Goal: Transaction & Acquisition: Book appointment/travel/reservation

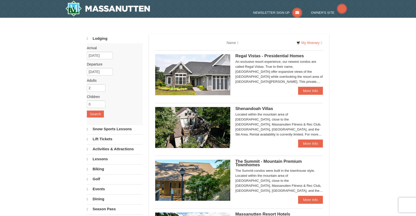
select select "9"
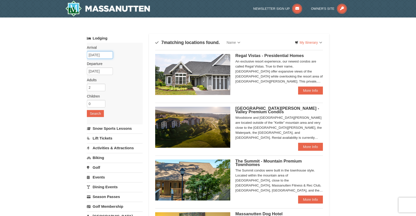
click at [106, 54] on input "09/08/2025" at bounding box center [100, 55] width 26 height 8
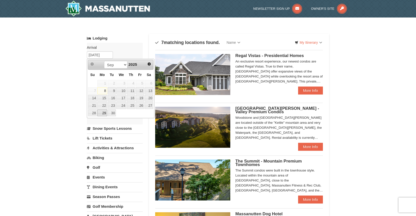
click at [104, 112] on link "29" at bounding box center [102, 113] width 10 height 7
type input "[DATE]"
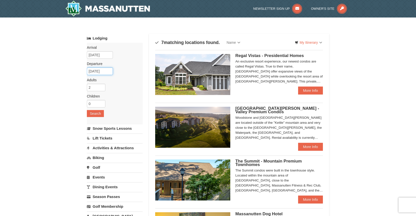
click at [110, 73] on input "09/30/2025" at bounding box center [100, 72] width 26 height 8
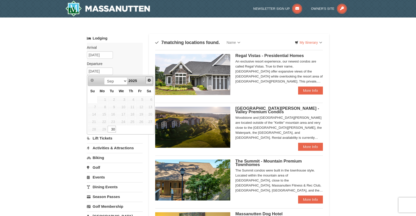
click at [148, 80] on span "Next" at bounding box center [149, 80] width 4 height 4
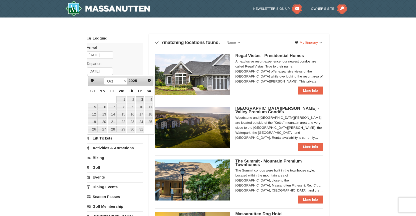
click at [141, 99] on link "3" at bounding box center [140, 99] width 9 height 7
type input "[DATE]"
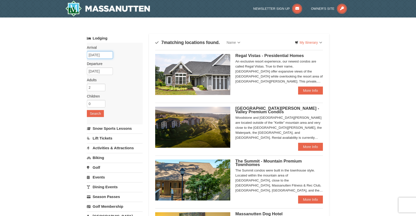
click at [106, 54] on input "09/29/2025" at bounding box center [100, 55] width 26 height 8
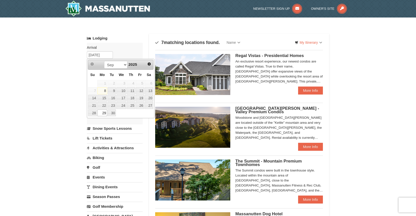
click at [134, 40] on link "Lodging" at bounding box center [115, 38] width 56 height 9
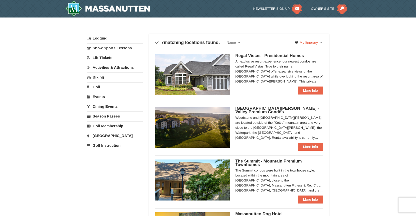
click at [118, 41] on link "Lodging" at bounding box center [115, 38] width 56 height 9
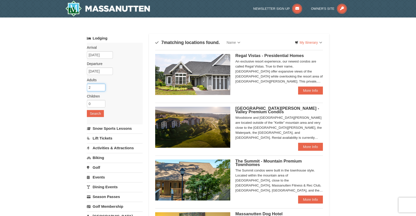
click at [95, 86] on input "2" at bounding box center [96, 88] width 19 height 8
type input "1"
click at [104, 88] on input "1" at bounding box center [96, 88] width 19 height 8
click at [93, 116] on button "Search" at bounding box center [95, 113] width 17 height 7
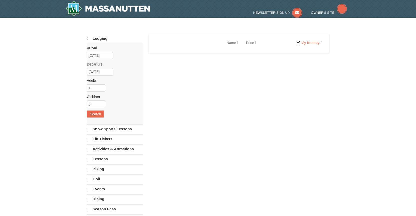
select select "9"
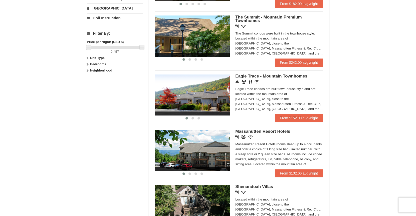
scroll to position [244, 0]
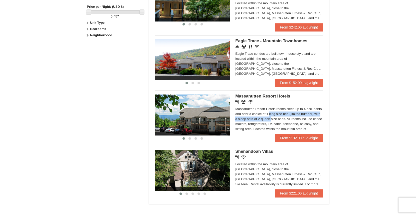
drag, startPoint x: 415, startPoint y: 109, endPoint x: 406, endPoint y: 120, distance: 14.3
click at [298, 140] on link "From $132.00 avg /night" at bounding box center [299, 138] width 48 height 8
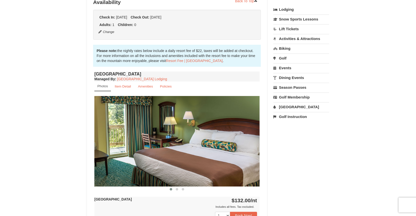
scroll to position [126, 0]
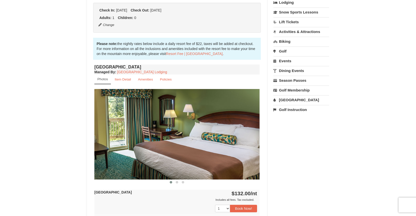
drag, startPoint x: 415, startPoint y: 58, endPoint x: 414, endPoint y: 63, distance: 4.6
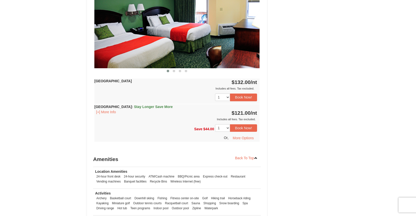
scroll to position [438, 0]
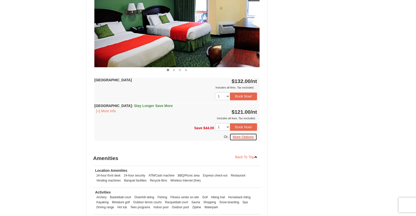
click at [247, 138] on button "More Options" at bounding box center [244, 137] width 28 height 8
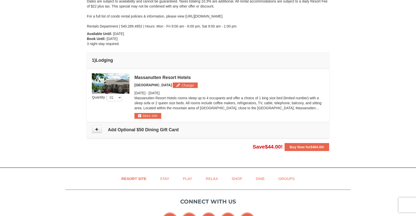
scroll to position [88, 0]
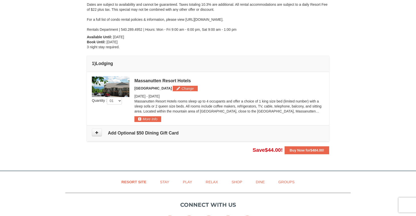
drag, startPoint x: 413, startPoint y: 80, endPoint x: 409, endPoint y: 57, distance: 22.7
click at [409, 57] on div "× From: To: Adults: 1 Children: 0 Change Arrival Please format dates MM/DD/YYYY…" at bounding box center [208, 48] width 416 height 236
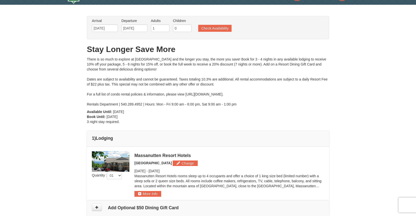
scroll to position [0, 0]
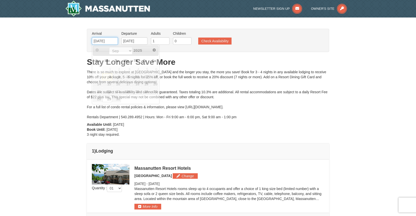
click at [112, 41] on input "[DATE]" at bounding box center [105, 41] width 26 height 8
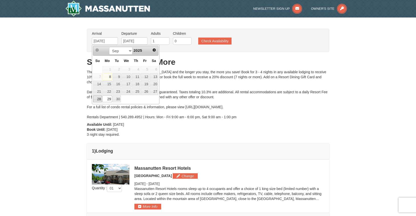
click at [97, 98] on link "28" at bounding box center [97, 99] width 9 height 7
type input "09/28/2025"
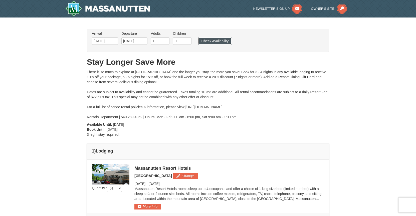
click at [206, 43] on button "Check Availability" at bounding box center [214, 41] width 33 height 7
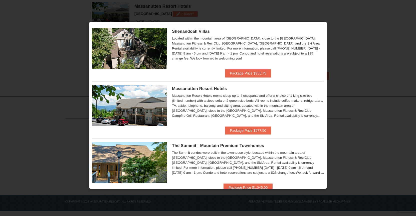
scroll to position [142, 0]
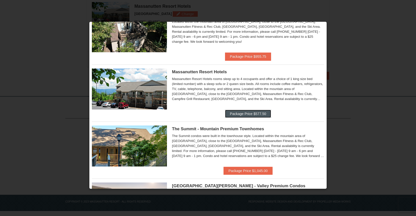
click at [243, 113] on button "Package Price $577.50" at bounding box center [248, 114] width 46 height 8
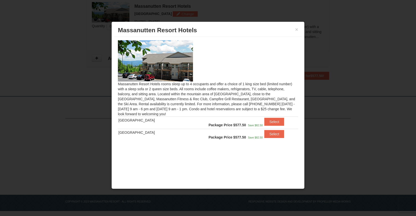
click at [295, 30] on h3 "Massanutten Resort Hotels" at bounding box center [208, 31] width 180 height 8
click at [296, 28] on button "×" at bounding box center [296, 29] width 3 height 5
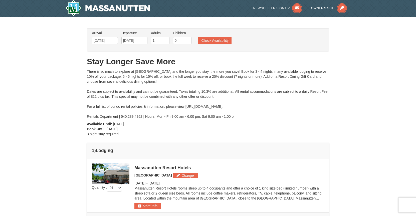
scroll to position [0, 0]
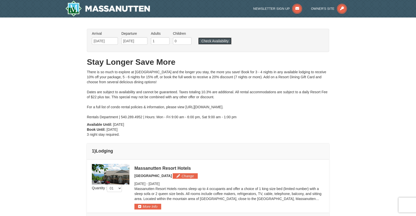
click at [210, 43] on button "Check Availability" at bounding box center [214, 41] width 33 height 7
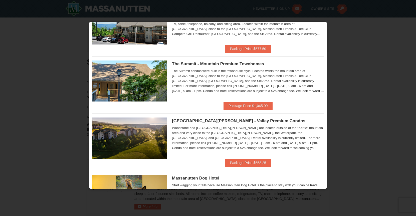
scroll to position [191, 0]
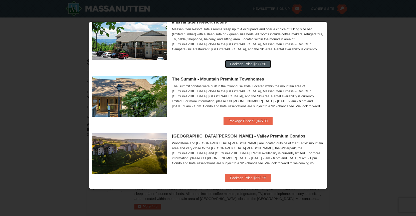
click at [244, 65] on button "Package Price $577.50" at bounding box center [248, 64] width 46 height 8
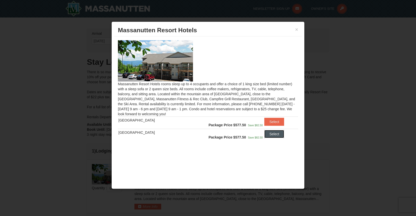
click at [271, 136] on button "Select" at bounding box center [274, 134] width 20 height 8
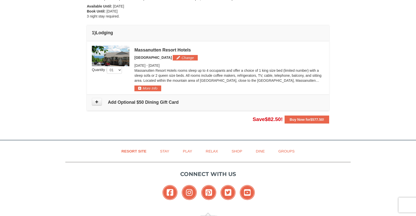
scroll to position [122, 0]
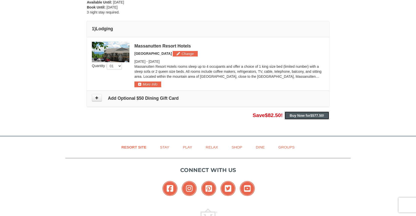
click at [306, 116] on strong "Buy Now for $577.50 !" at bounding box center [307, 116] width 35 height 4
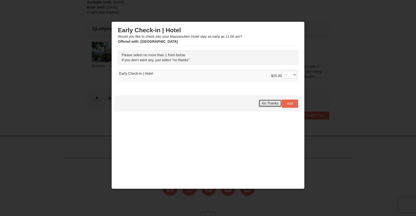
click at [266, 105] on span "No Thanks" at bounding box center [270, 103] width 17 height 4
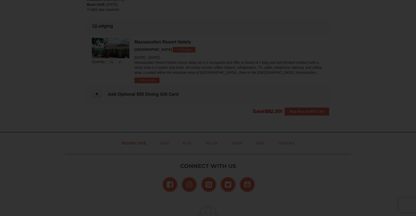
scroll to position [131, 0]
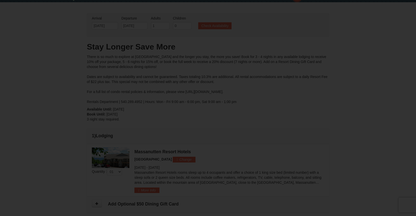
scroll to position [48, 0]
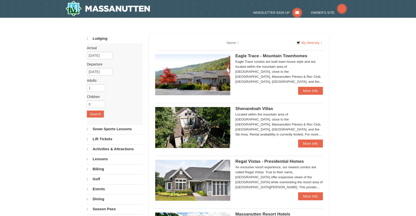
select select "9"
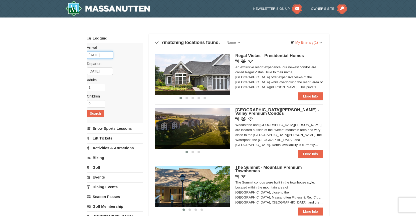
click at [105, 53] on input "09/08/2025" at bounding box center [100, 55] width 26 height 8
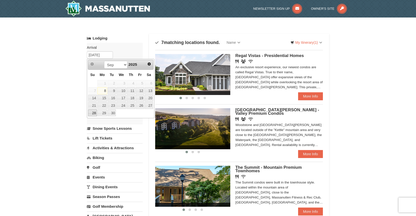
click at [91, 113] on link "28" at bounding box center [92, 113] width 9 height 7
type input "[DATE]"
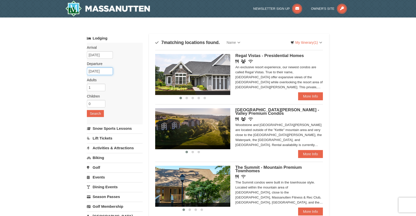
click at [107, 73] on input "09/29/2025" at bounding box center [100, 72] width 26 height 8
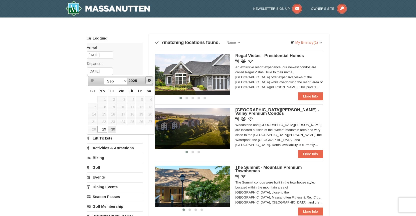
click at [150, 81] on span "Next" at bounding box center [149, 80] width 4 height 4
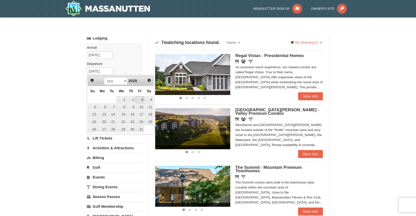
click at [143, 100] on link "3" at bounding box center [140, 99] width 9 height 7
type input "[DATE]"
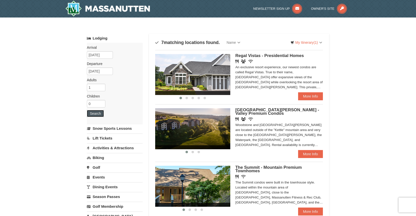
click at [97, 116] on button "Search" at bounding box center [95, 113] width 17 height 7
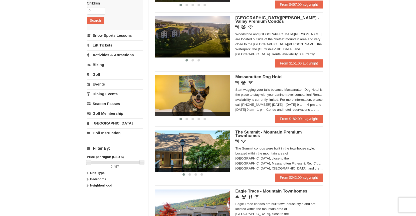
scroll to position [95, 0]
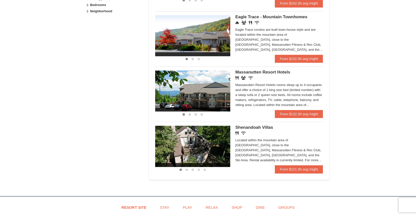
drag, startPoint x: 418, startPoint y: 30, endPoint x: 405, endPoint y: 114, distance: 84.9
click at [415, 127] on html "Browser Not Supported We notice you are using a browser which will not provide …" at bounding box center [208, 24] width 416 height 584
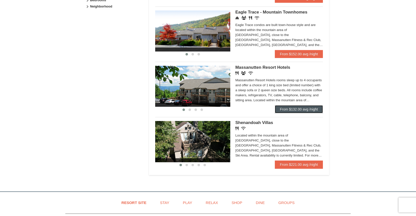
click at [289, 109] on link "From $132.00 avg /night" at bounding box center [299, 109] width 48 height 8
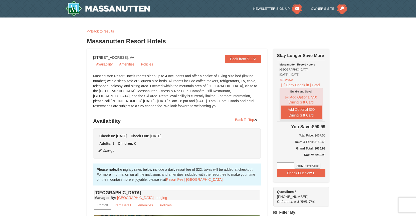
drag, startPoint x: 415, startPoint y: 10, endPoint x: 411, endPoint y: 36, distance: 26.3
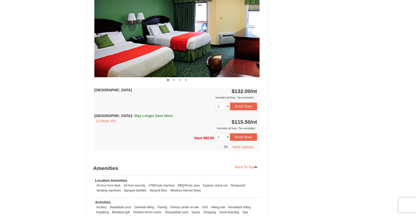
scroll to position [433, 0]
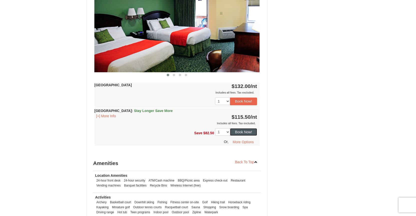
click at [241, 131] on button "Book Now!" at bounding box center [243, 132] width 27 height 8
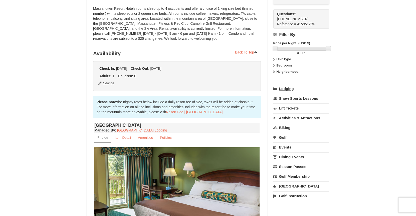
scroll to position [49, 0]
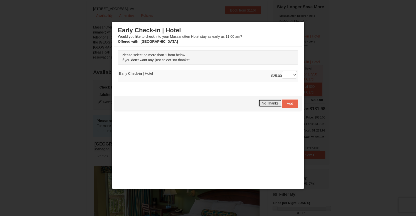
click at [262, 102] on span "No Thanks" at bounding box center [270, 103] width 17 height 4
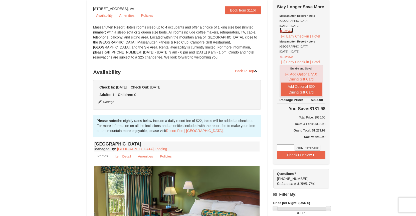
click at [280, 31] on button "Remove" at bounding box center [287, 30] width 14 height 6
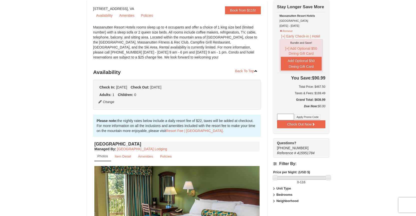
scroll to position [0, 0]
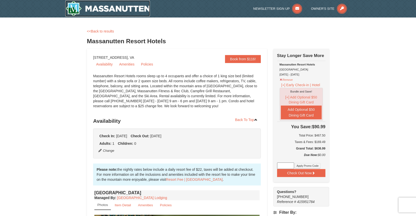
click at [105, 9] on img at bounding box center [107, 9] width 85 height 16
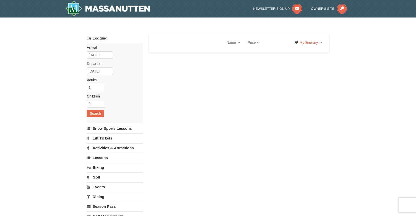
select select "9"
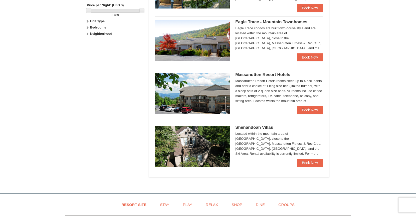
scroll to position [251, 0]
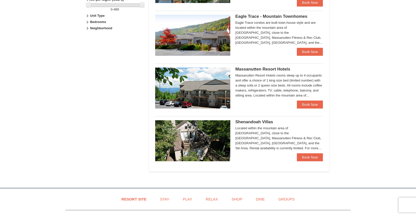
drag, startPoint x: 418, startPoint y: 33, endPoint x: 411, endPoint y: 126, distance: 93.4
click at [411, 126] on html "Browser Not Supported We notice you are using a browser which will not provide …" at bounding box center [208, 28] width 416 height 559
click at [311, 106] on link "Book Now" at bounding box center [310, 105] width 26 height 8
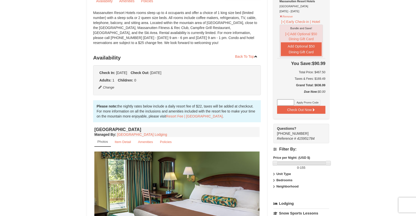
scroll to position [37, 0]
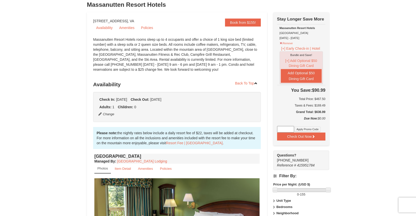
drag, startPoint x: 418, startPoint y: 17, endPoint x: 418, endPoint y: 27, distance: 9.3
click at [280, 43] on button "Remove" at bounding box center [287, 43] width 14 height 6
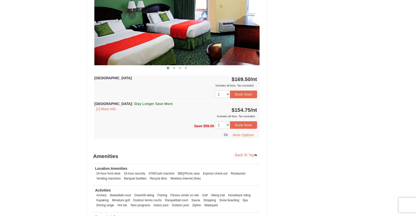
scroll to position [441, 0]
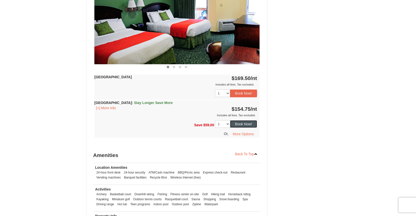
click at [238, 125] on button "Book Now!" at bounding box center [243, 124] width 27 height 8
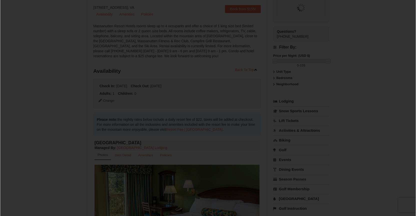
scroll to position [49, 0]
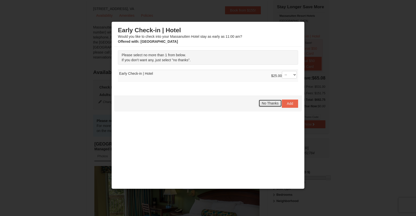
click at [272, 105] on span "No Thanks" at bounding box center [270, 103] width 17 height 4
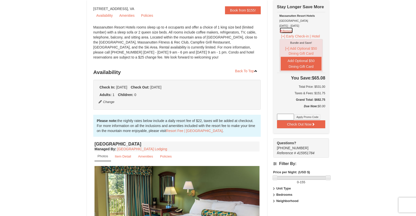
click at [280, 30] on button "Remove" at bounding box center [287, 30] width 14 height 6
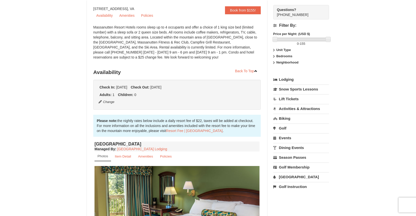
scroll to position [0, 0]
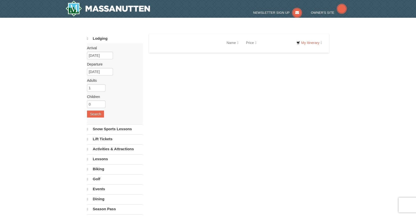
select select "9"
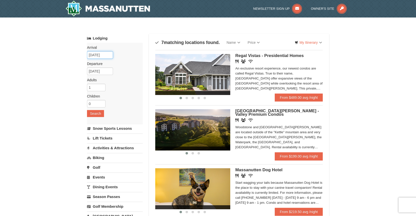
click at [97, 55] on input "[DATE]" at bounding box center [100, 55] width 26 height 8
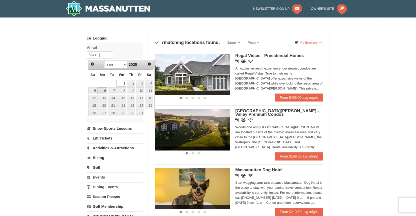
click at [105, 92] on link "6" at bounding box center [103, 90] width 10 height 7
type input "10/06/2025"
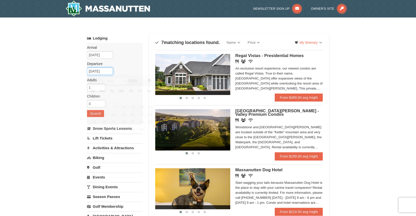
click at [107, 73] on input "10/07/2025" at bounding box center [100, 72] width 26 height 8
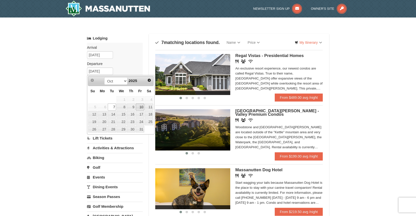
click at [142, 107] on link "10" at bounding box center [140, 107] width 9 height 7
type input "[DATE]"
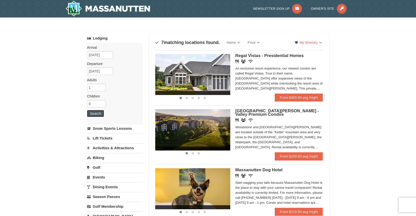
click at [95, 116] on button "Search" at bounding box center [95, 113] width 17 height 7
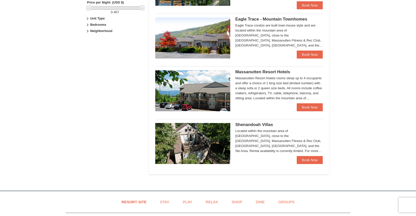
scroll to position [253, 0]
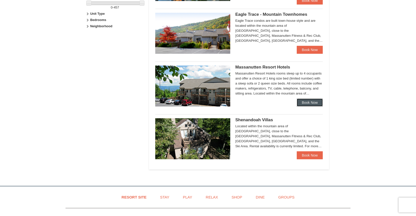
click at [308, 103] on link "Book Now" at bounding box center [310, 103] width 26 height 8
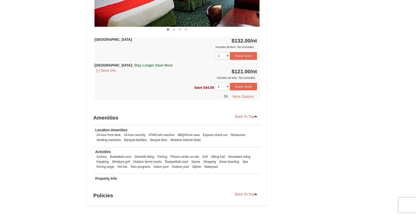
scroll to position [480, 0]
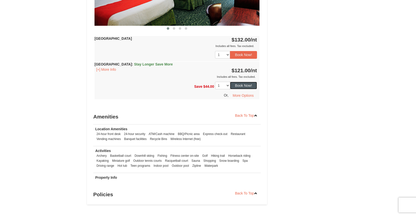
click at [239, 85] on button "Book Now!" at bounding box center [243, 86] width 27 height 8
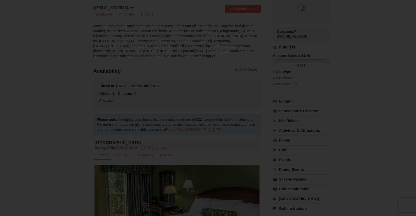
scroll to position [49, 0]
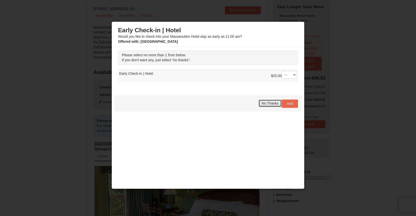
click at [266, 103] on span "No Thanks" at bounding box center [270, 103] width 17 height 4
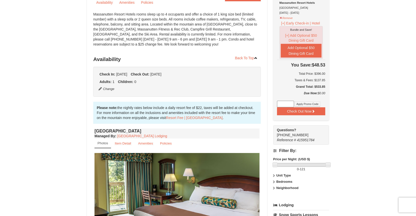
scroll to position [42, 0]
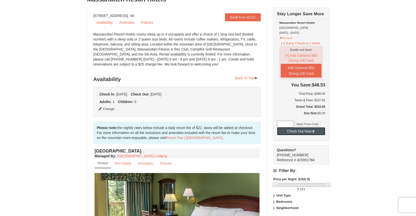
click at [299, 132] on button "Check Out Now" at bounding box center [301, 131] width 48 height 8
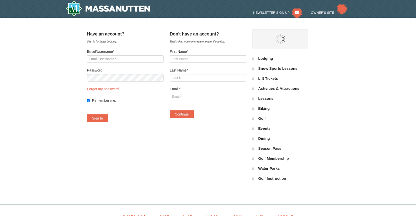
select select "9"
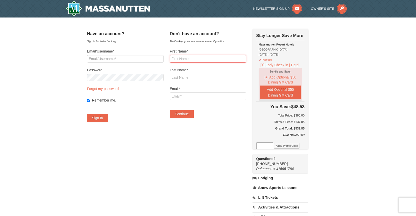
click at [204, 59] on input "First Name*" at bounding box center [208, 59] width 77 height 8
type input "James"
click at [207, 76] on input "Last Name*" at bounding box center [208, 78] width 77 height 8
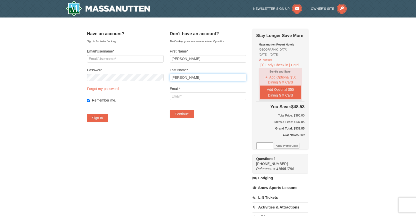
type input "Acker"
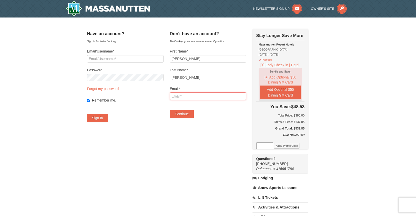
click at [207, 97] on input "Email*" at bounding box center [208, 97] width 77 height 8
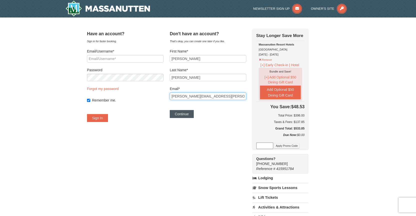
type input "[PERSON_NAME][EMAIL_ADDRESS][PERSON_NAME][DOMAIN_NAME]"
click at [194, 115] on button "Continue" at bounding box center [182, 114] width 24 height 8
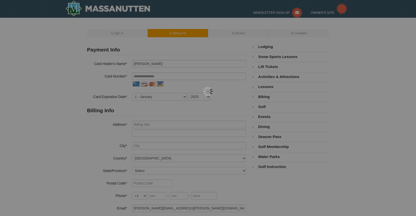
select select "9"
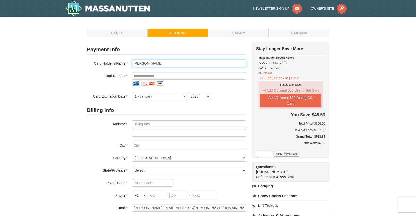
click at [145, 64] on input "James Acker" at bounding box center [189, 64] width 114 height 8
type input "James G Acker"
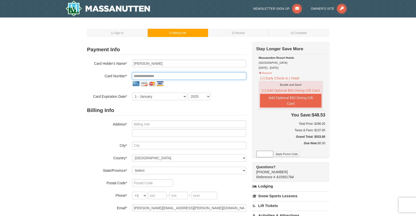
drag, startPoint x: 170, startPoint y: 74, endPoint x: 176, endPoint y: 74, distance: 6.5
click at [170, 74] on input "tel" at bounding box center [189, 76] width 114 height 8
click at [176, 76] on input "tel" at bounding box center [189, 76] width 114 height 8
click at [176, 79] on input "tel" at bounding box center [189, 76] width 114 height 8
click at [175, 77] on input "tel" at bounding box center [189, 76] width 114 height 8
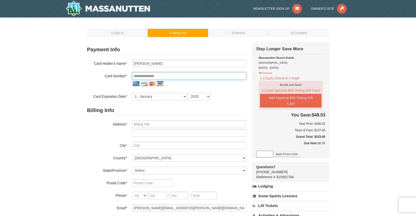
click at [174, 75] on input "tel" at bounding box center [189, 76] width 114 height 8
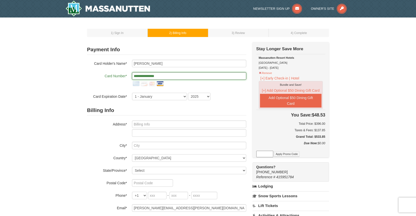
type input "**********"
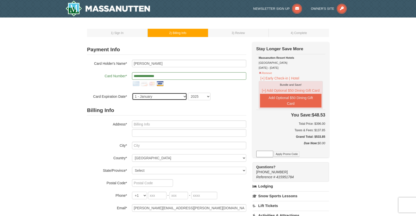
click at [175, 98] on select "1 - January 2 - February 3 - March 4 - April 5 - May 6 - June 7 - July 8 - Augu…" at bounding box center [159, 97] width 55 height 8
select select "7"
click at [132, 93] on select "1 - January 2 - February 3 - March 4 - April 5 - May 6 - June 7 - July 8 - Augu…" at bounding box center [159, 97] width 55 height 8
click at [208, 95] on select "2025 2026 2027 2028 2029 2030 2031 2032 2033 2034" at bounding box center [199, 97] width 23 height 8
select select "2029"
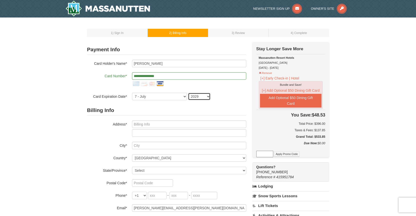
click at [188, 93] on select "2025 2026 2027 2028 2029 2030 2031 2032 2033 2034" at bounding box center [199, 97] width 23 height 8
click at [169, 126] on input "text" at bounding box center [189, 125] width 114 height 8
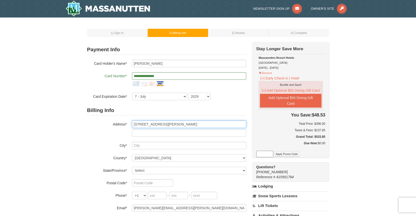
type input "5901 Deborah Jean Drive"
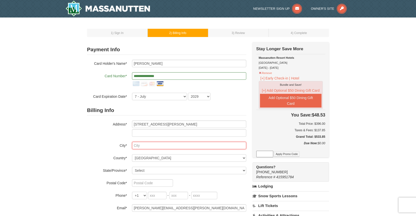
click at [173, 146] on input "text" at bounding box center [189, 146] width 114 height 8
type input "Elkridge"
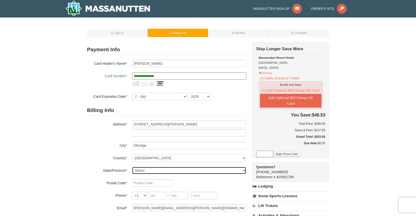
click at [172, 171] on select "Select Alabama Alaska American Samoa Arizona Arkansas California Colorado Conne…" at bounding box center [189, 171] width 114 height 8
select select "MD"
click at [132, 167] on select "Select Alabama Alaska American Samoa Arizona Arkansas California Colorado Conne…" at bounding box center [189, 171] width 114 height 8
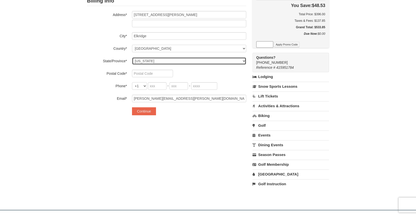
scroll to position [111, 0]
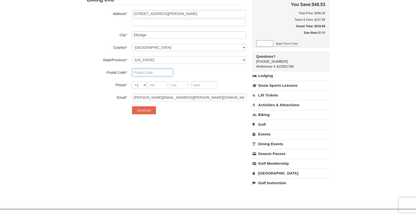
click at [162, 74] on input "text" at bounding box center [152, 73] width 41 height 8
type input "21075"
click at [158, 87] on input "tel" at bounding box center [157, 85] width 19 height 8
type input "410"
click at [185, 87] on input "tel" at bounding box center [179, 85] width 19 height 8
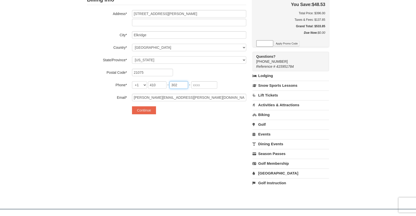
type input "302"
click at [203, 83] on input "tel" at bounding box center [204, 85] width 26 height 8
type input "8070"
click at [144, 113] on button "Continue" at bounding box center [144, 110] width 24 height 8
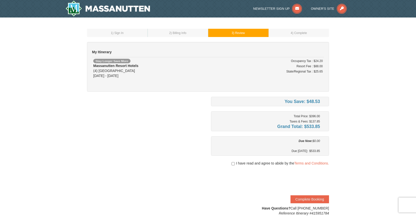
click at [234, 165] on div "I have read and agree to abide by the Terms and Conditions." at bounding box center [270, 163] width 118 height 5
click at [233, 164] on input "checkbox" at bounding box center [233, 164] width 3 height 4
checkbox input "true"
click at [315, 199] on button "Complete Booking" at bounding box center [310, 199] width 39 height 8
